Goal: Information Seeking & Learning: Learn about a topic

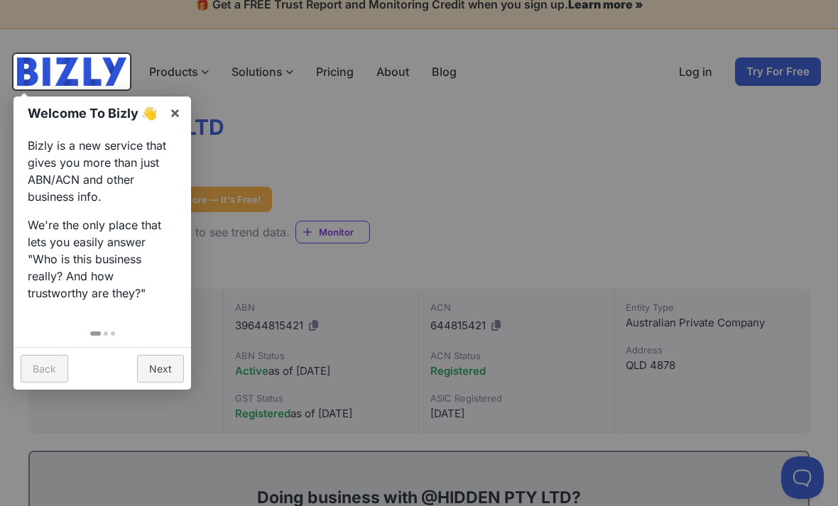
scroll to position [21, 0]
click at [175, 111] on link "×" at bounding box center [175, 112] width 32 height 32
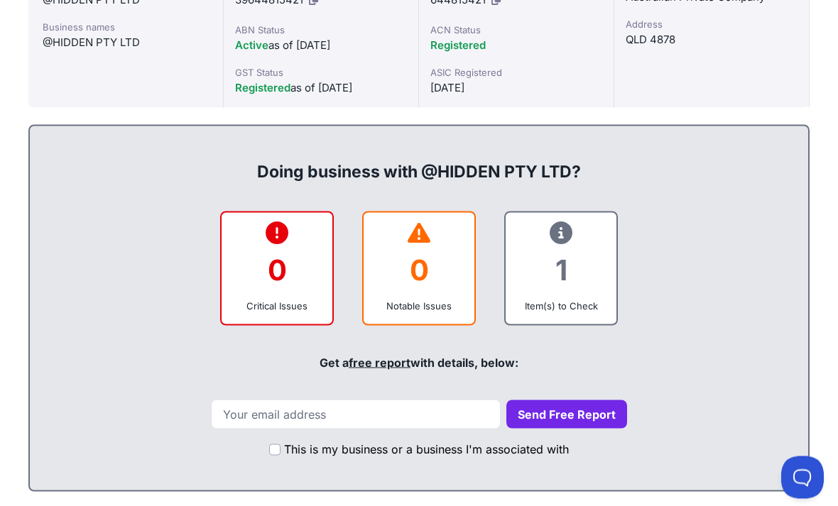
scroll to position [347, 0]
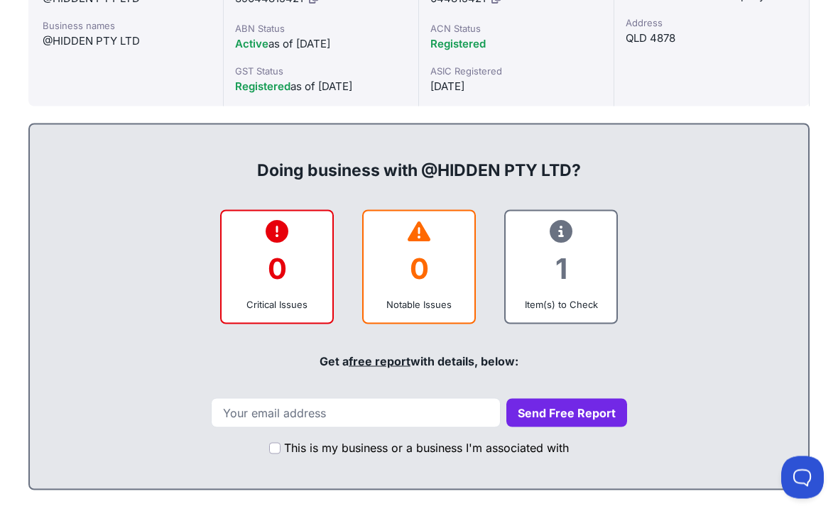
click at [582, 300] on div "Item(s) to Check" at bounding box center [561, 304] width 88 height 14
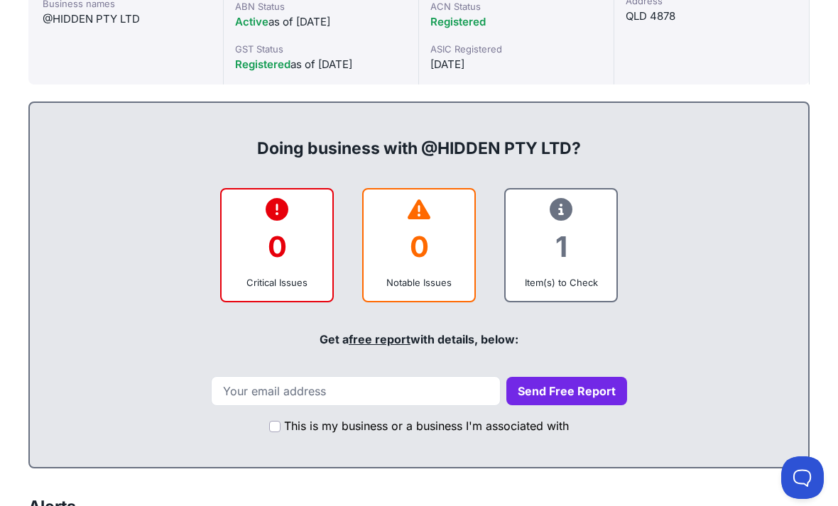
scroll to position [368, 0]
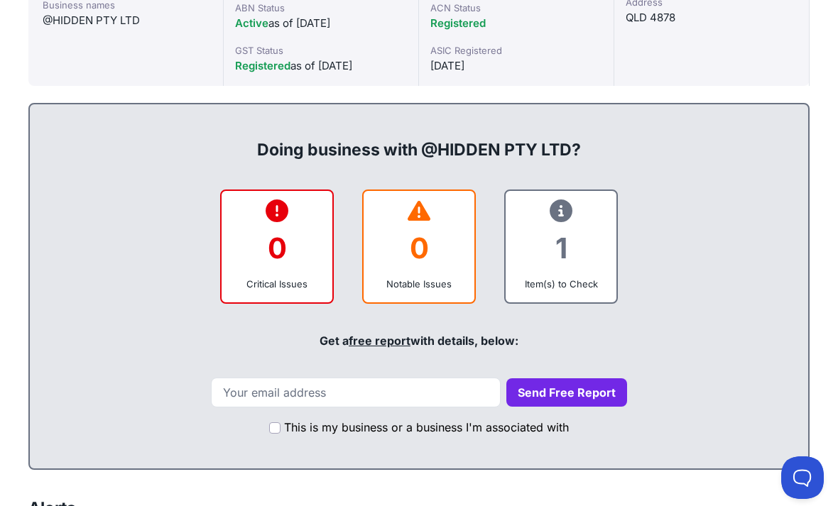
click at [559, 211] on icon at bounding box center [561, 211] width 23 height 1
click at [565, 266] on div "1" at bounding box center [561, 248] width 88 height 58
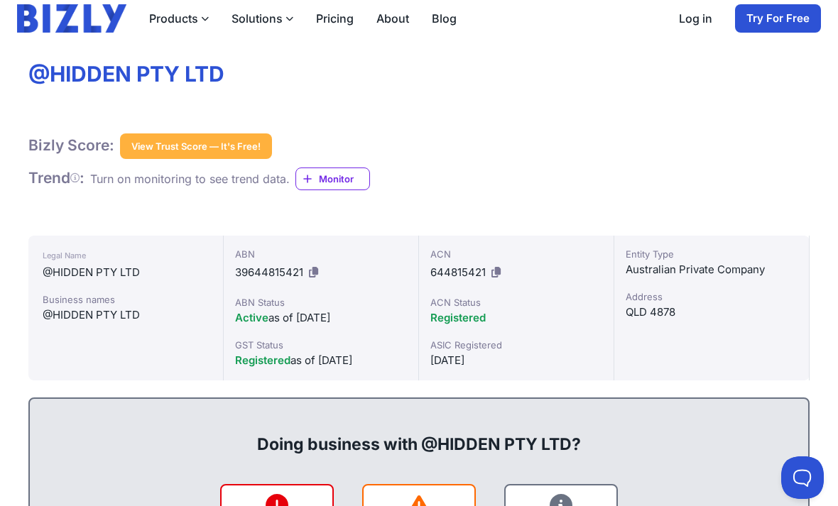
scroll to position [72, 0]
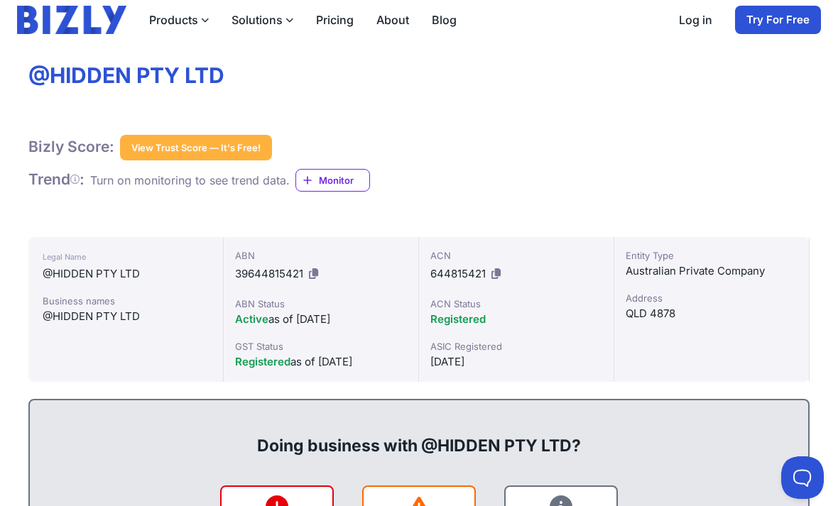
click at [225, 144] on button "View Trust Score — It's Free!" at bounding box center [196, 148] width 152 height 26
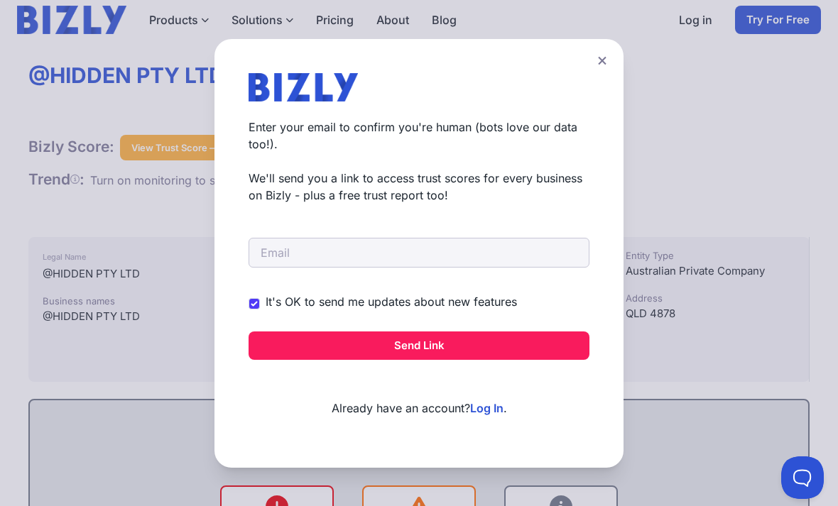
click at [606, 62] on icon at bounding box center [602, 60] width 9 height 9
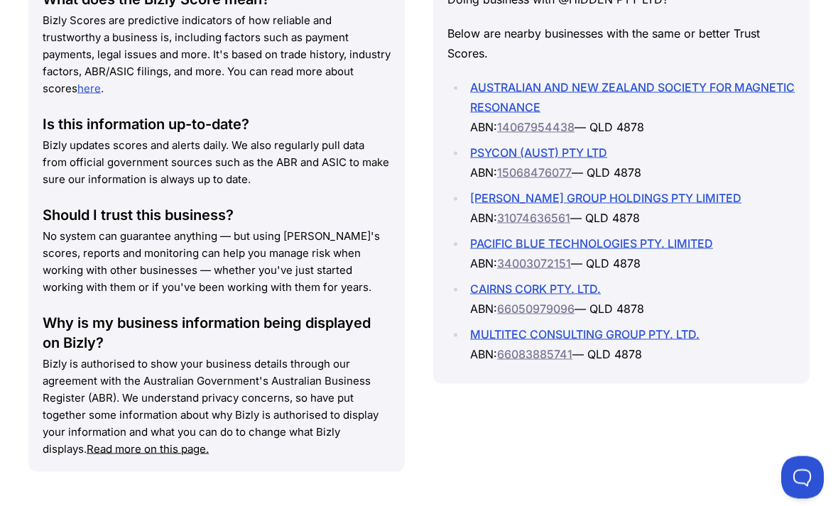
scroll to position [1877, 0]
click at [557, 281] on link "CAIRNS CORK PTY. LTD." at bounding box center [535, 288] width 131 height 14
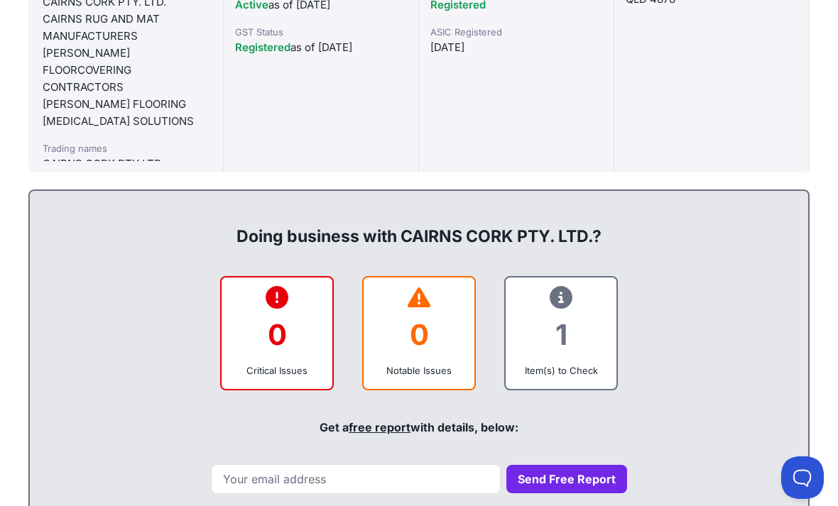
scroll to position [383, 0]
